Goal: Browse casually

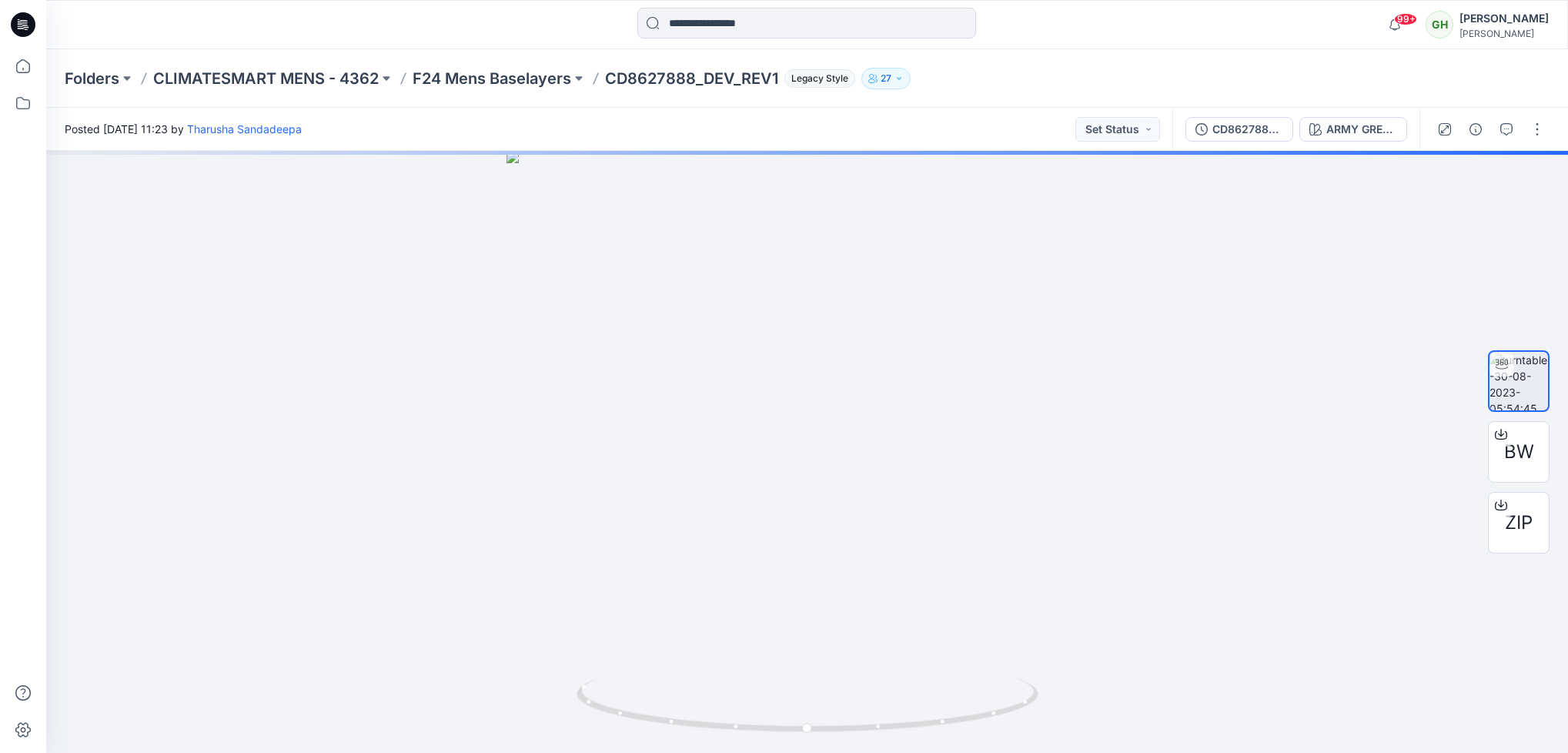
click at [25, 25] on icon at bounding box center [25, 25] width 6 height 1
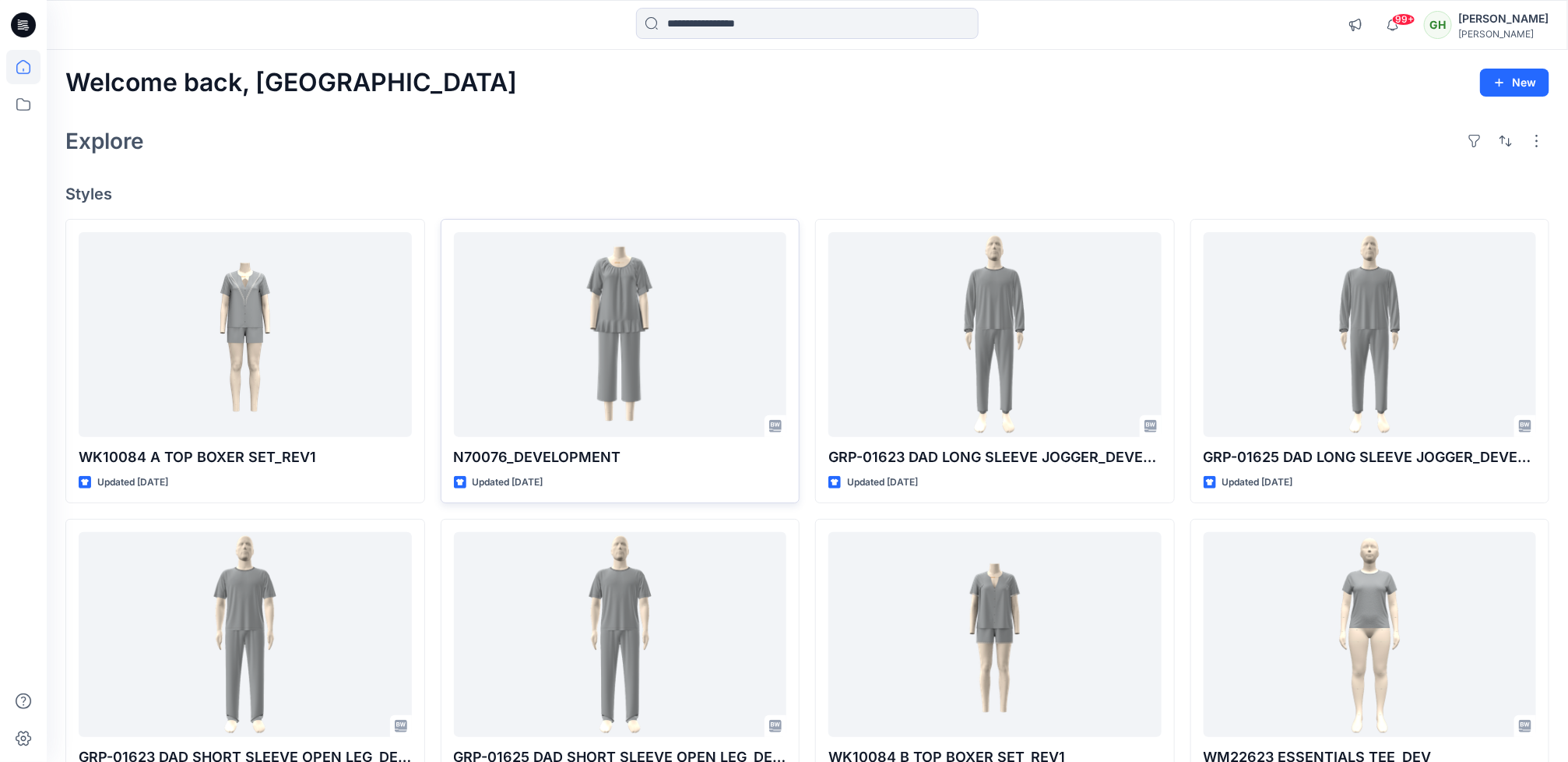
drag, startPoint x: 500, startPoint y: 115, endPoint x: 462, endPoint y: 269, distance: 158.6
click at [503, 131] on div "Welcome back, Gayan New Explore Styles WK10084 A TOP BOXER SET_REV1 Updated 2 d…" at bounding box center [807, 614] width 1521 height 1129
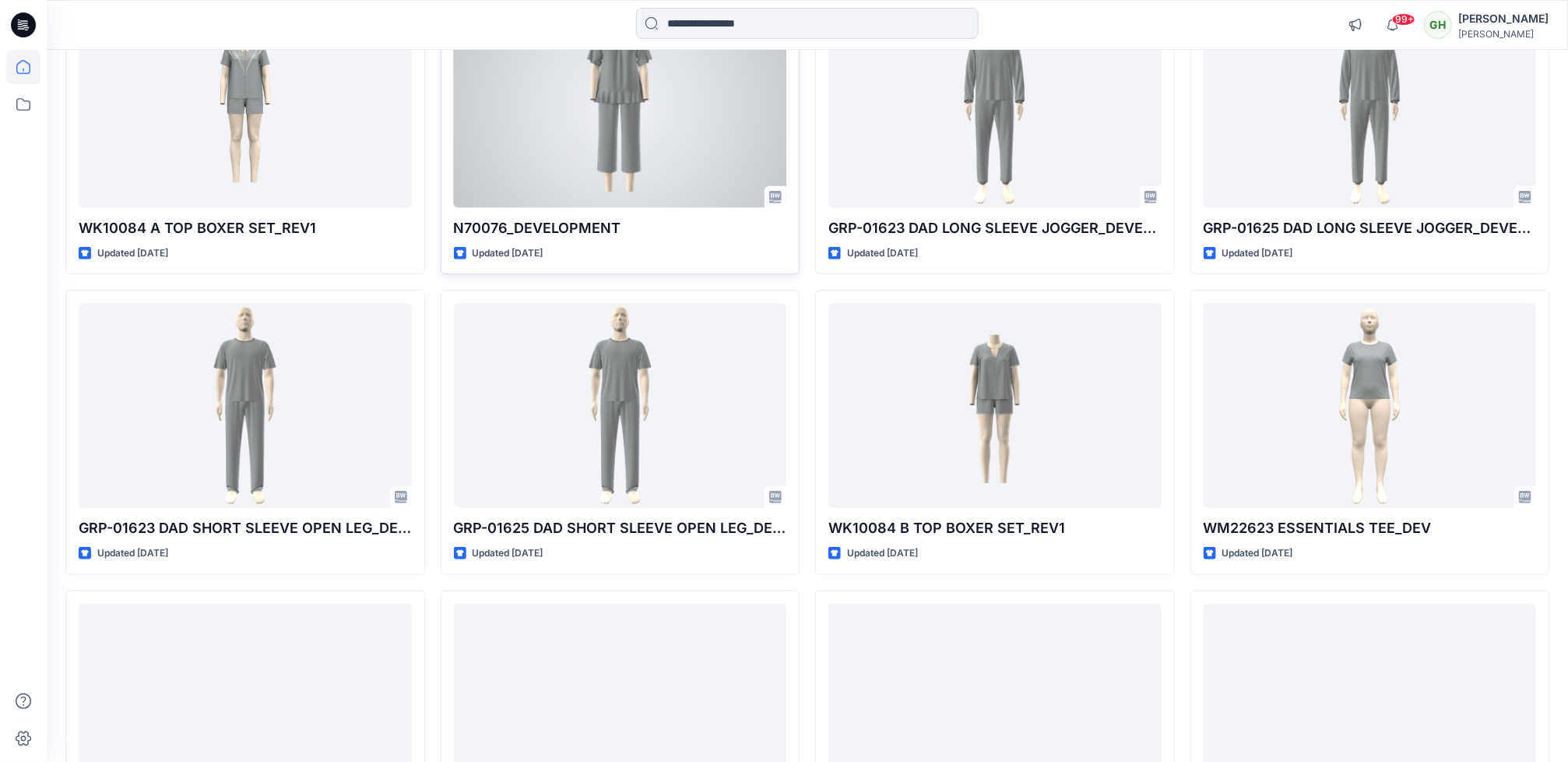
scroll to position [233, 0]
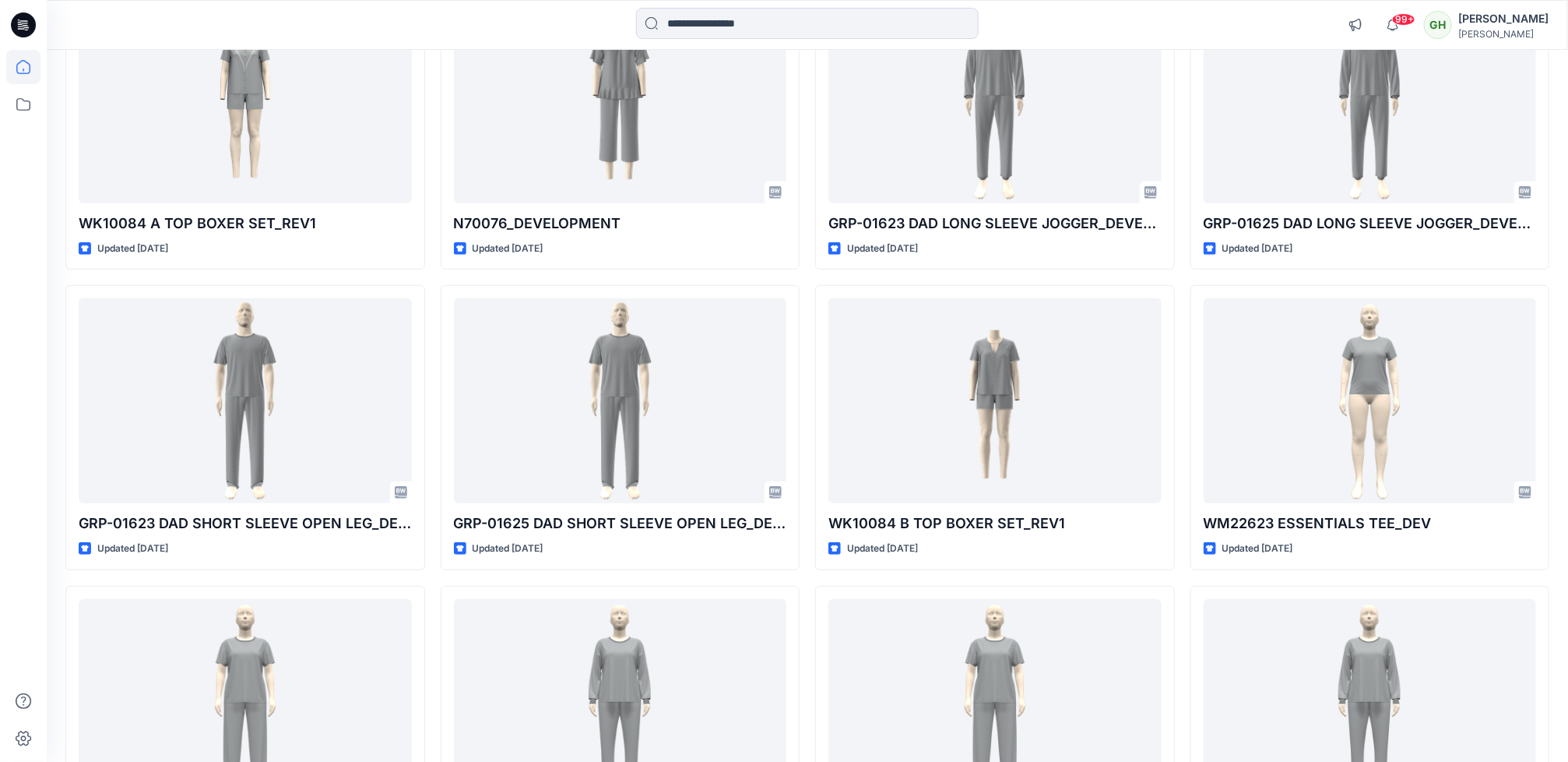
click at [13, 587] on div at bounding box center [23, 405] width 34 height 711
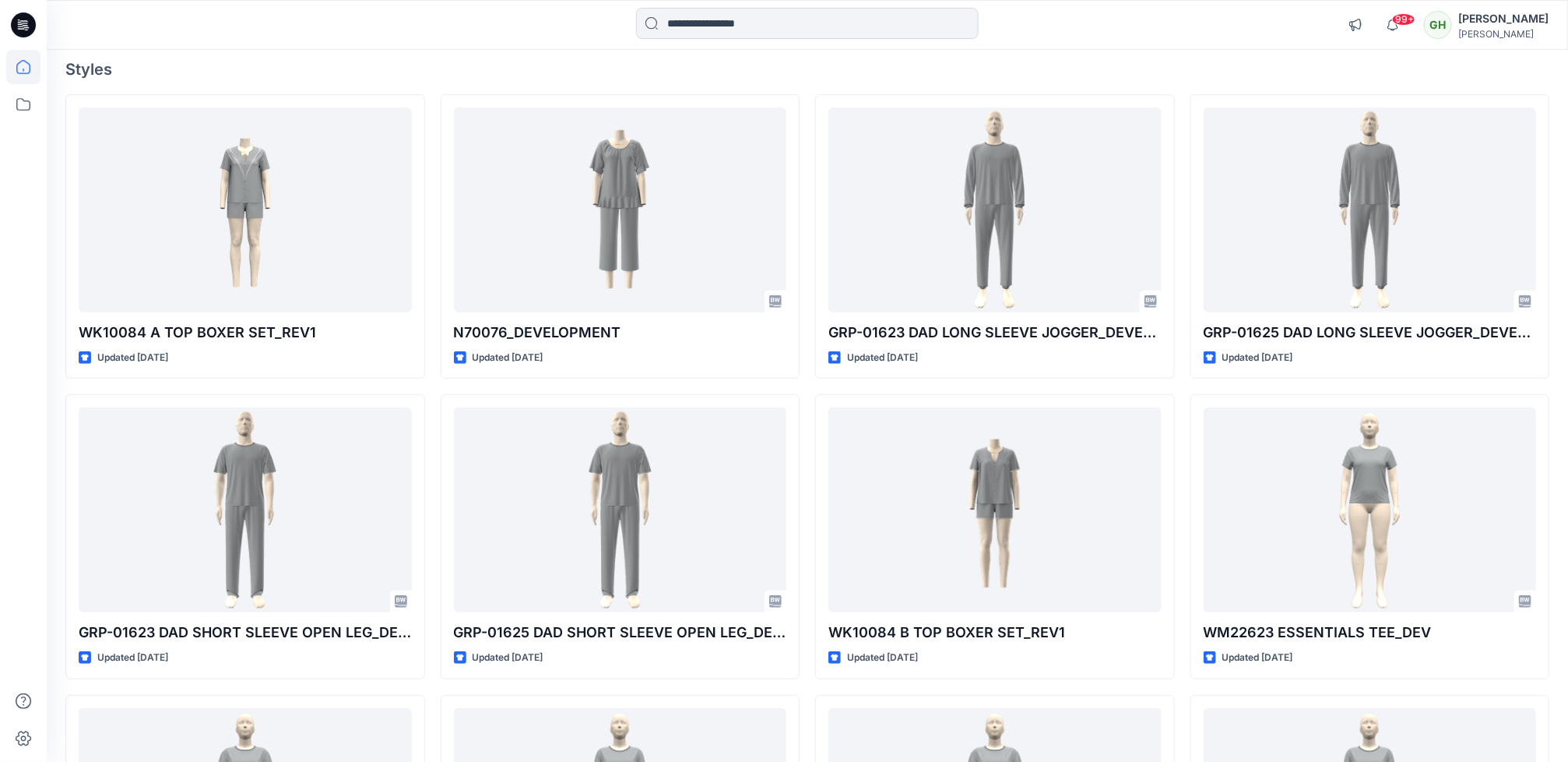
scroll to position [0, 0]
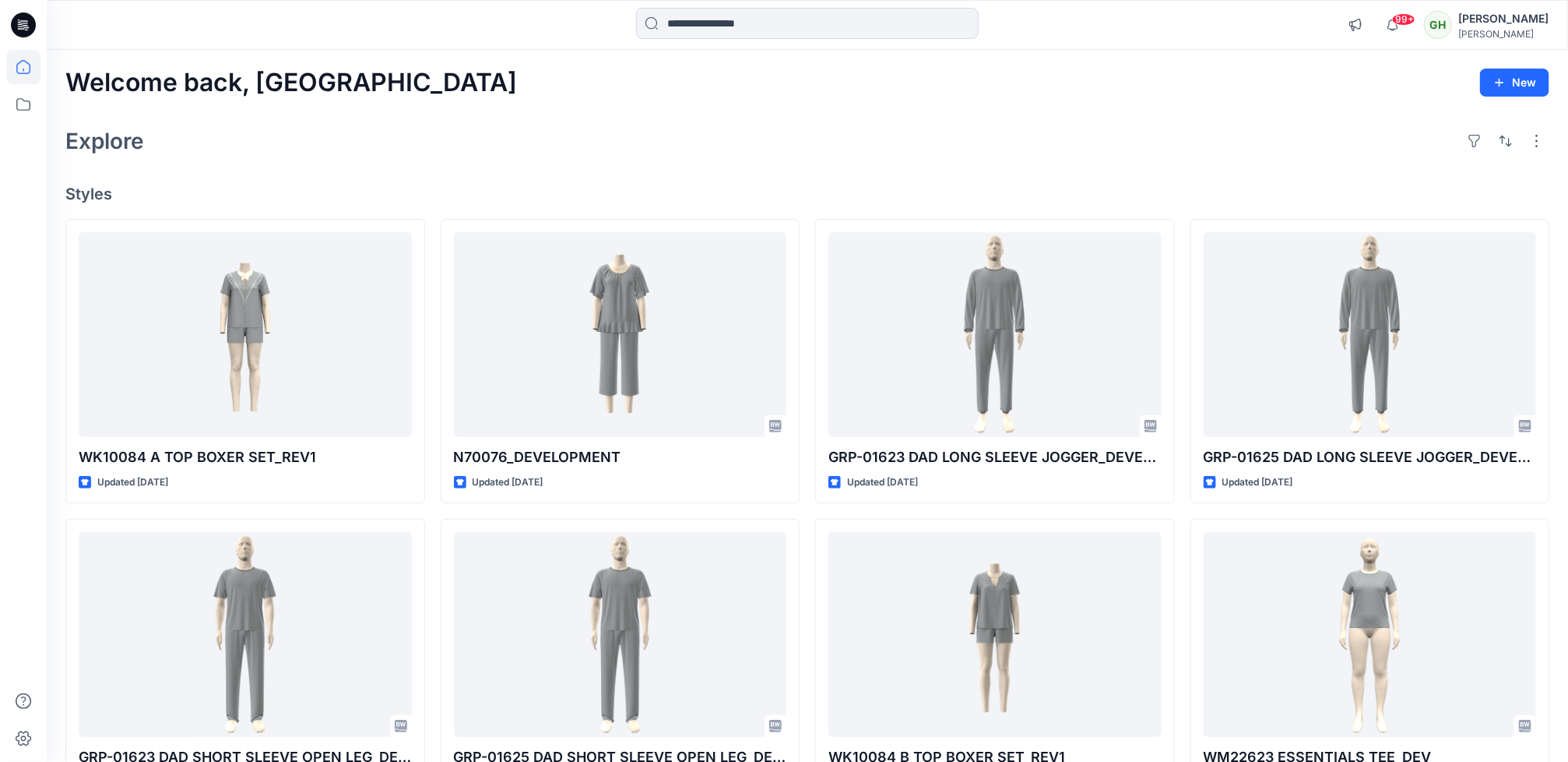
click at [19, 523] on div at bounding box center [23, 405] width 34 height 711
